Goal: Task Accomplishment & Management: Complete application form

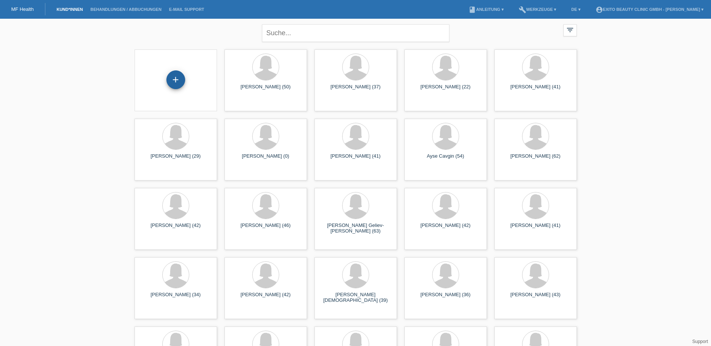
click at [183, 77] on div "+" at bounding box center [175, 79] width 19 height 19
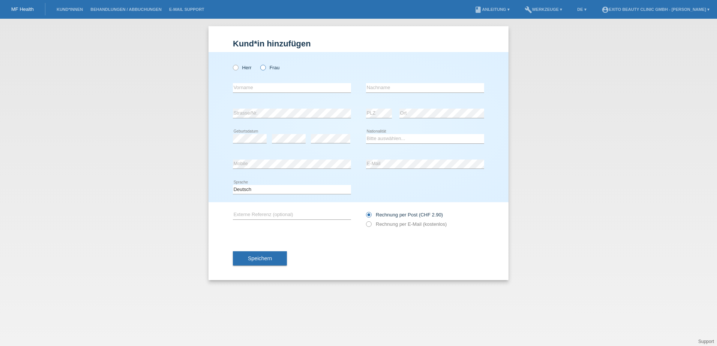
click at [259, 64] on icon at bounding box center [259, 64] width 0 height 0
click at [262, 69] on input "Frau" at bounding box center [262, 67] width 5 height 5
radio input "true"
click at [258, 90] on input "text" at bounding box center [292, 87] width 118 height 9
type input "Drita"
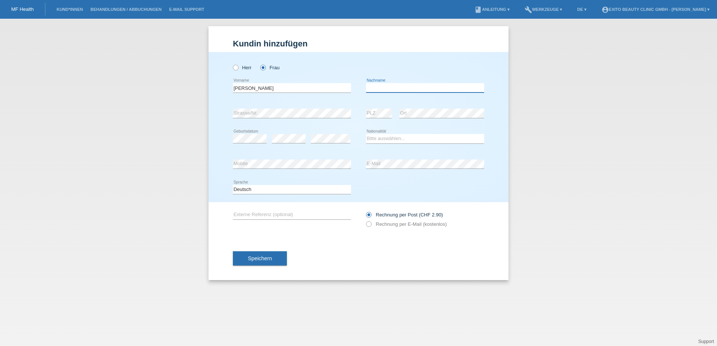
click at [382, 87] on input "text" at bounding box center [425, 87] width 118 height 9
type input "Huskaj"
click at [379, 135] on select "Bitte auswählen... Schweiz Deutschland Liechtenstein Österreich ------------ Af…" at bounding box center [425, 138] width 118 height 9
click at [373, 138] on select "Bitte auswählen... Schweiz Deutschland Liechtenstein Österreich ------------ Af…" at bounding box center [425, 138] width 118 height 9
select select "XK"
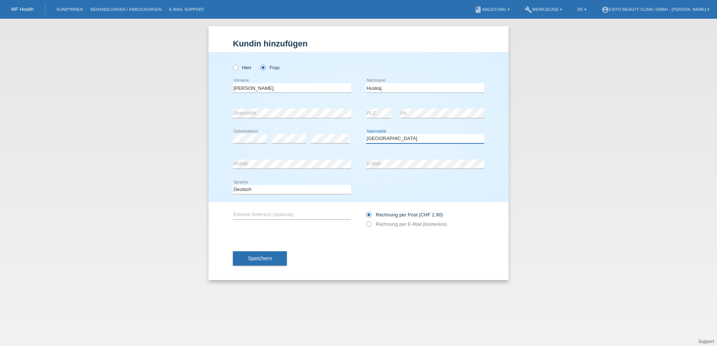
click at [366, 134] on select "Bitte auswählen... Schweiz Deutschland Liechtenstein Österreich ------------ Af…" at bounding box center [425, 138] width 118 height 9
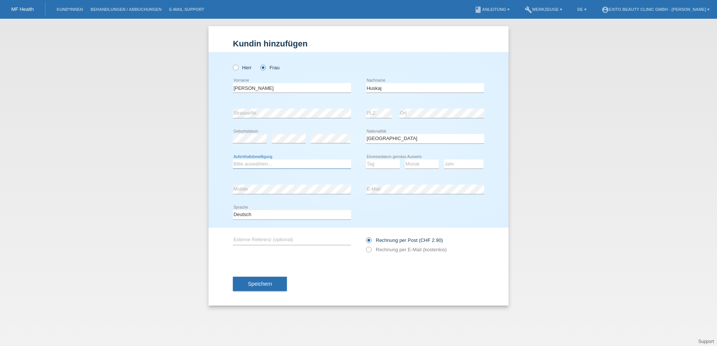
click at [254, 164] on select "Bitte auswählen... C B B - Flüchtlingsstatus Andere" at bounding box center [292, 164] width 118 height 9
select select "C"
click at [233, 160] on select "Bitte auswählen... C B B - Flüchtlingsstatus Andere" at bounding box center [292, 164] width 118 height 9
click at [377, 165] on select "Tag 01 02 03 04 05 06 07 08 09 10 11" at bounding box center [383, 164] width 34 height 9
click at [366, 160] on select "Tag 01 02 03 04 05 06 07 08 09 10 11" at bounding box center [383, 164] width 34 height 9
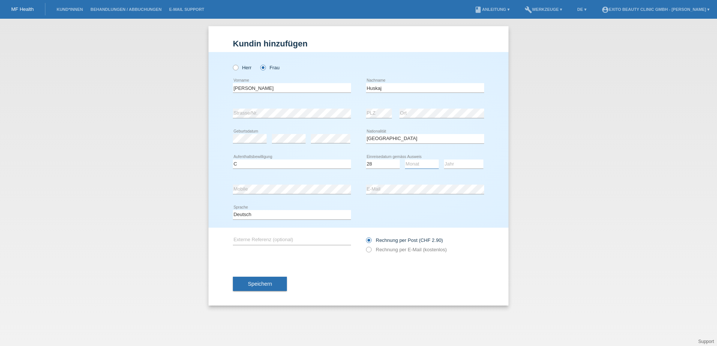
click at [414, 166] on select "Monat 01 02 03 04 05 06 07 08 09 10 11" at bounding box center [422, 164] width 34 height 9
click at [370, 168] on select "Tag 01 02 03 04 05 06 07 08 09 10 11" at bounding box center [383, 164] width 34 height 9
click at [379, 163] on select "Tag 01 02 03 04 05 06 07 08 09 10 11" at bounding box center [383, 164] width 34 height 9
select select "06"
click at [366, 160] on select "Tag 01 02 03 04 05 06 07 08 09 10 11" at bounding box center [383, 164] width 34 height 9
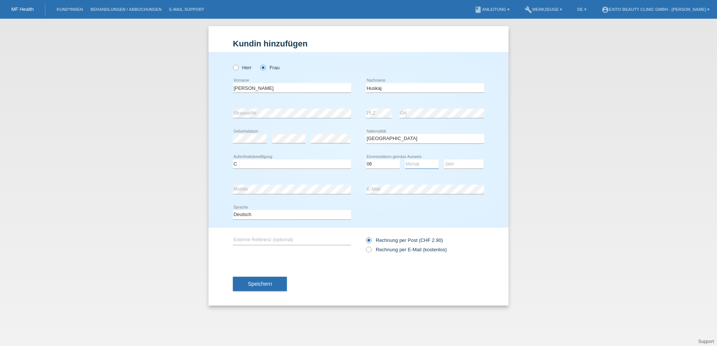
click at [416, 163] on select "Monat 01 02 03 04 05 06 07 08 09 10 11" at bounding box center [422, 164] width 34 height 9
select select "02"
click at [405, 160] on select "Monat 01 02 03 04 05 06 07 08 09 10 11" at bounding box center [422, 164] width 34 height 9
click at [456, 164] on select "Jahr 2025 2024 2023 2022 2021 2020 2019 2018 2017 2016 2015 2014 2013 2012 2011…" at bounding box center [463, 164] width 39 height 9
select select "2006"
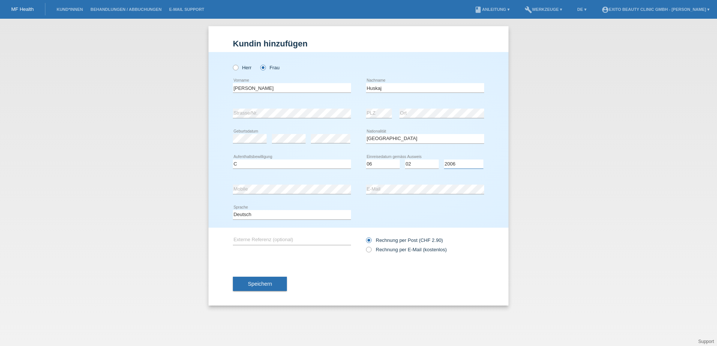
click at [444, 160] on select "Jahr 2025 2024 2023 2022 2021 2020 2019 2018 2017 2016 2015 2014 2013 2012 2011…" at bounding box center [463, 164] width 39 height 9
click at [379, 251] on label "Rechnung per E-Mail (kostenlos)" at bounding box center [406, 250] width 81 height 6
click at [371, 251] on input "Rechnung per E-Mail (kostenlos)" at bounding box center [368, 251] width 5 height 9
radio input "true"
click at [268, 285] on span "Speichern" at bounding box center [260, 284] width 24 height 6
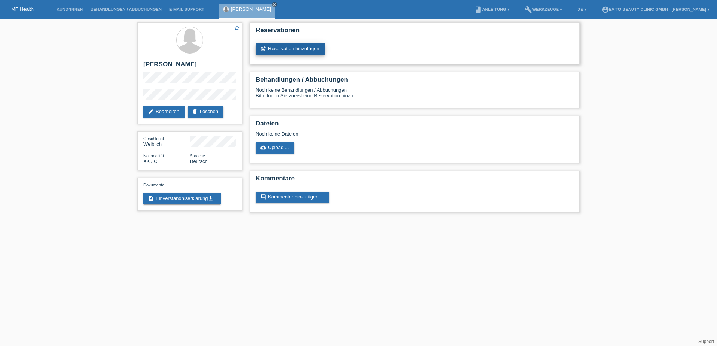
click at [291, 47] on link "post_add Reservation hinzufügen" at bounding box center [290, 48] width 69 height 11
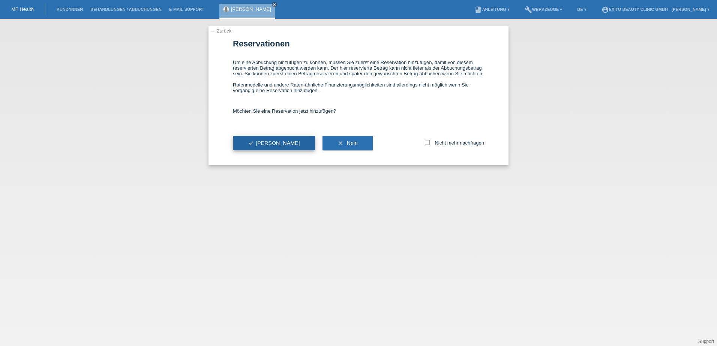
click at [252, 141] on icon "check" at bounding box center [251, 143] width 6 height 6
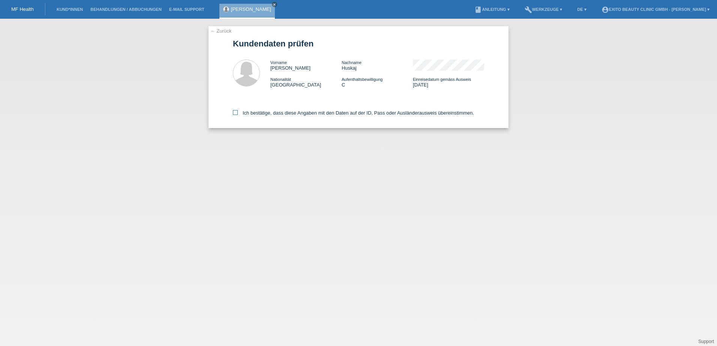
click at [234, 113] on icon at bounding box center [235, 112] width 5 height 5
click at [234, 113] on input "Ich bestätige, dass diese Angaben mit den Daten auf der ID, Pass oder Ausländer…" at bounding box center [235, 112] width 5 height 5
checkbox input "true"
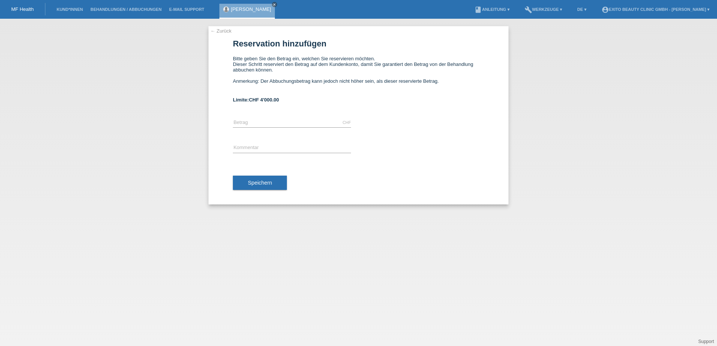
click at [237, 116] on div "CHF error [GEOGRAPHIC_DATA]" at bounding box center [292, 122] width 118 height 25
click at [240, 124] on input "text" at bounding box center [292, 122] width 118 height 9
type input "3000.00"
click at [217, 130] on div "← Zurück Reservation hinzufügen Bitte geben Sie den Betrag ein, welchen Sie res…" at bounding box center [358, 115] width 300 height 178
click at [254, 182] on span "Speichern" at bounding box center [260, 183] width 24 height 6
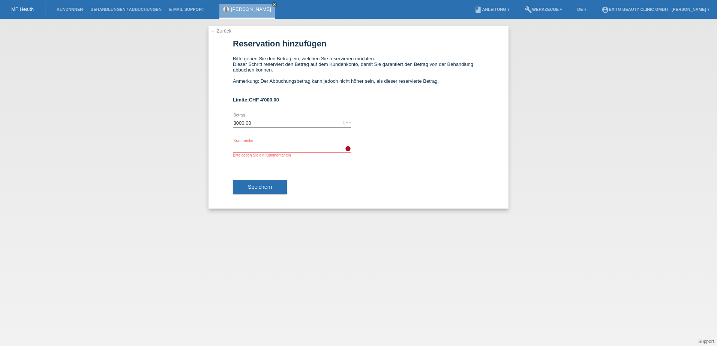
click at [253, 149] on input "text" at bounding box center [292, 148] width 118 height 9
type input "Behandlung"
click at [258, 188] on span "Speichern" at bounding box center [260, 187] width 24 height 6
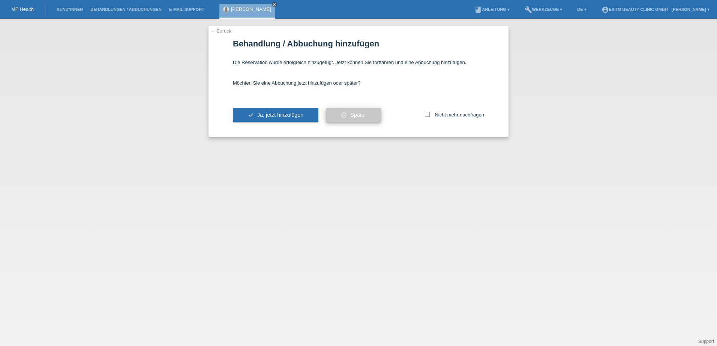
click at [362, 111] on button "schedule Später" at bounding box center [353, 115] width 55 height 14
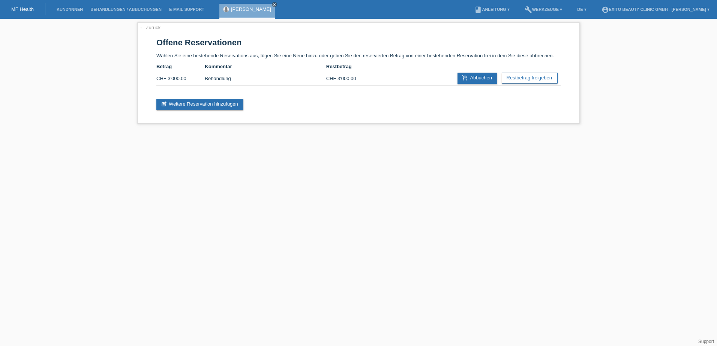
click at [19, 12] on div "MF Health" at bounding box center [22, 9] width 45 height 12
click at [19, 9] on link "MF Health" at bounding box center [22, 9] width 22 height 6
